Goal: Information Seeking & Learning: Find specific fact

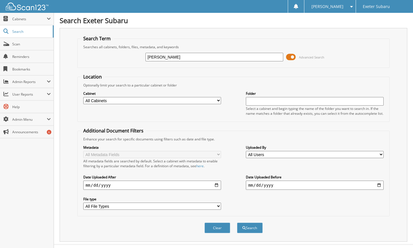
type input "[PERSON_NAME]"
click at [237, 222] on button "Search" at bounding box center [250, 227] width 26 height 11
click at [215, 56] on input "patricia thayer" at bounding box center [214, 57] width 138 height 9
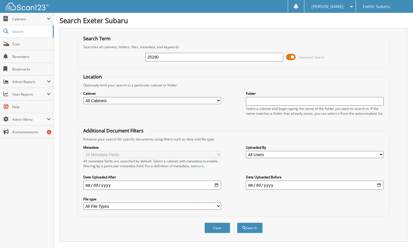
type input "25290"
click at [237, 222] on button "Search" at bounding box center [250, 227] width 26 height 11
